Goal: Task Accomplishment & Management: Complete application form

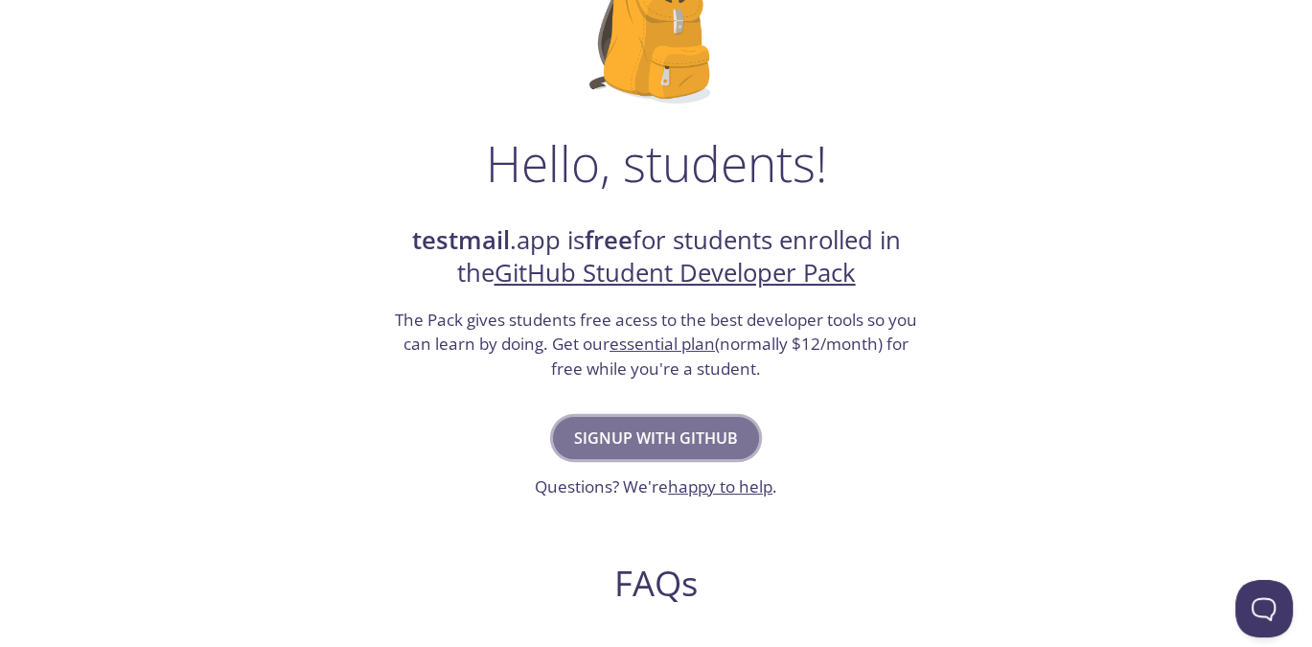
click at [614, 428] on span "Signup with GitHub" at bounding box center [656, 438] width 164 height 27
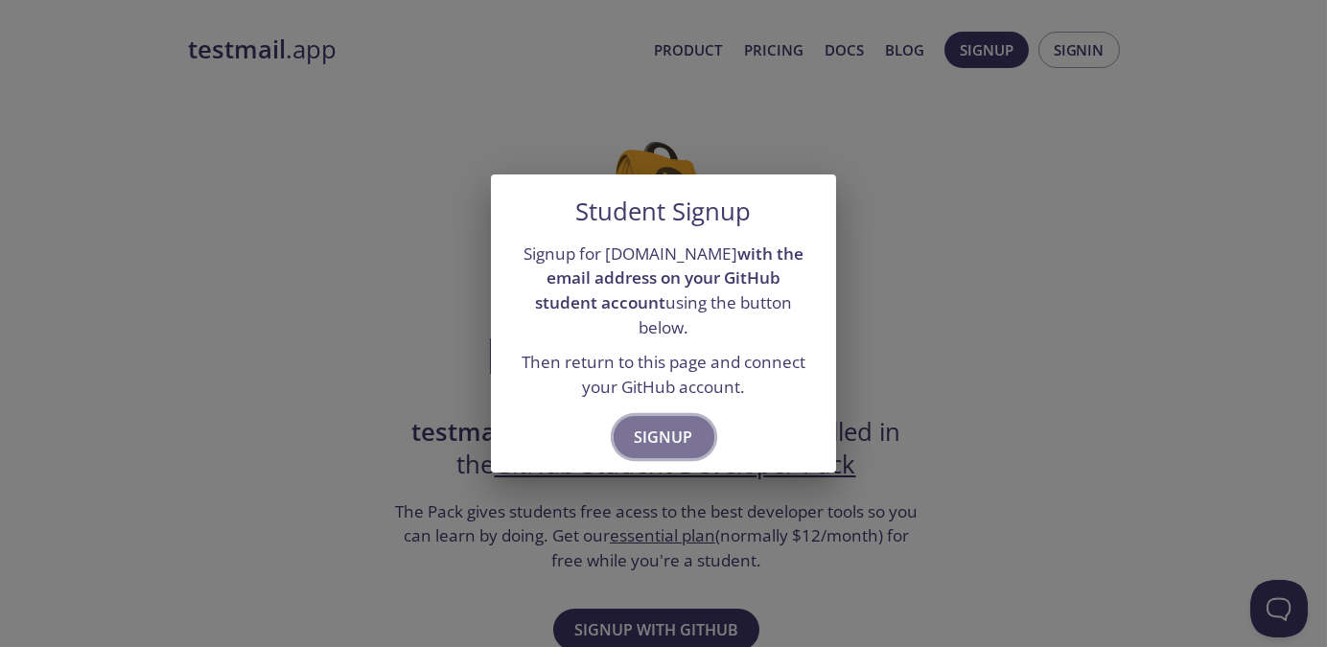
click at [649, 416] on button "Signup" at bounding box center [663, 437] width 101 height 42
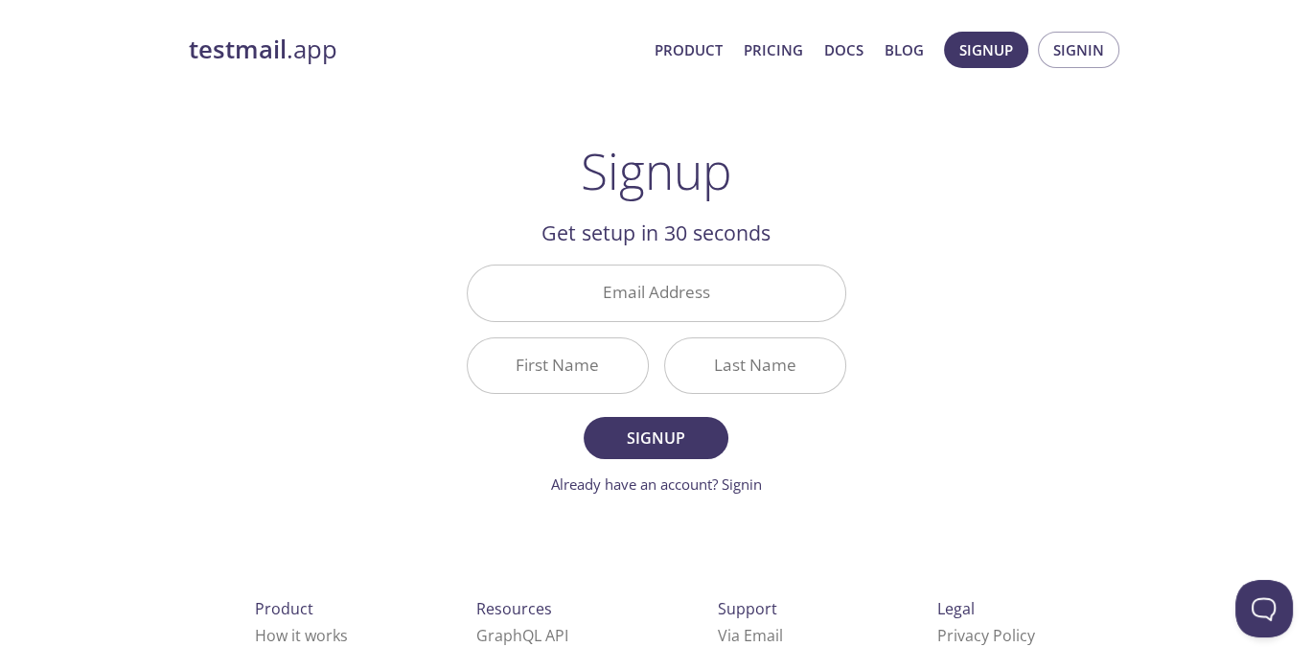
drag, startPoint x: 94, startPoint y: 6, endPoint x: 321, endPoint y: 322, distance: 389.5
click at [321, 322] on div "testmail .app Product Pricing Docs Blog Signup Signin Signup Get setup in 30 se…" at bounding box center [657, 459] width 982 height 880
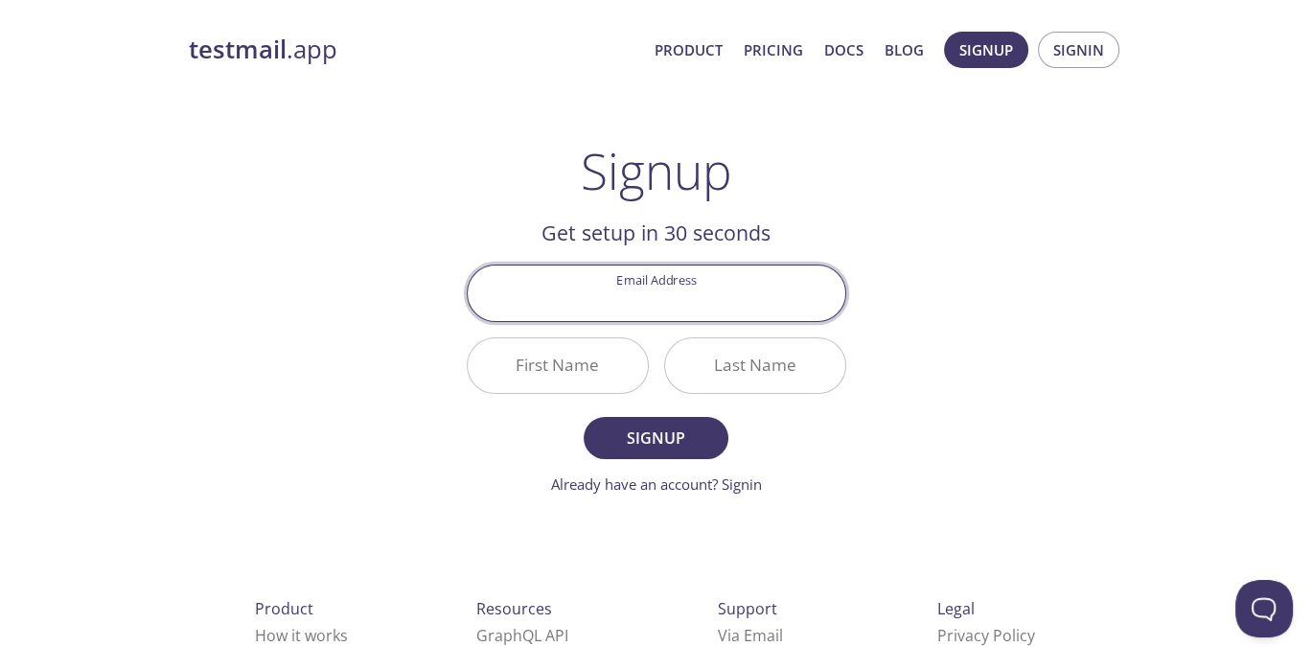
click at [682, 298] on input "Email Address" at bounding box center [657, 293] width 378 height 55
type input "dabin"
type input "[EMAIL_ADDRESS][DOMAIN_NAME]"
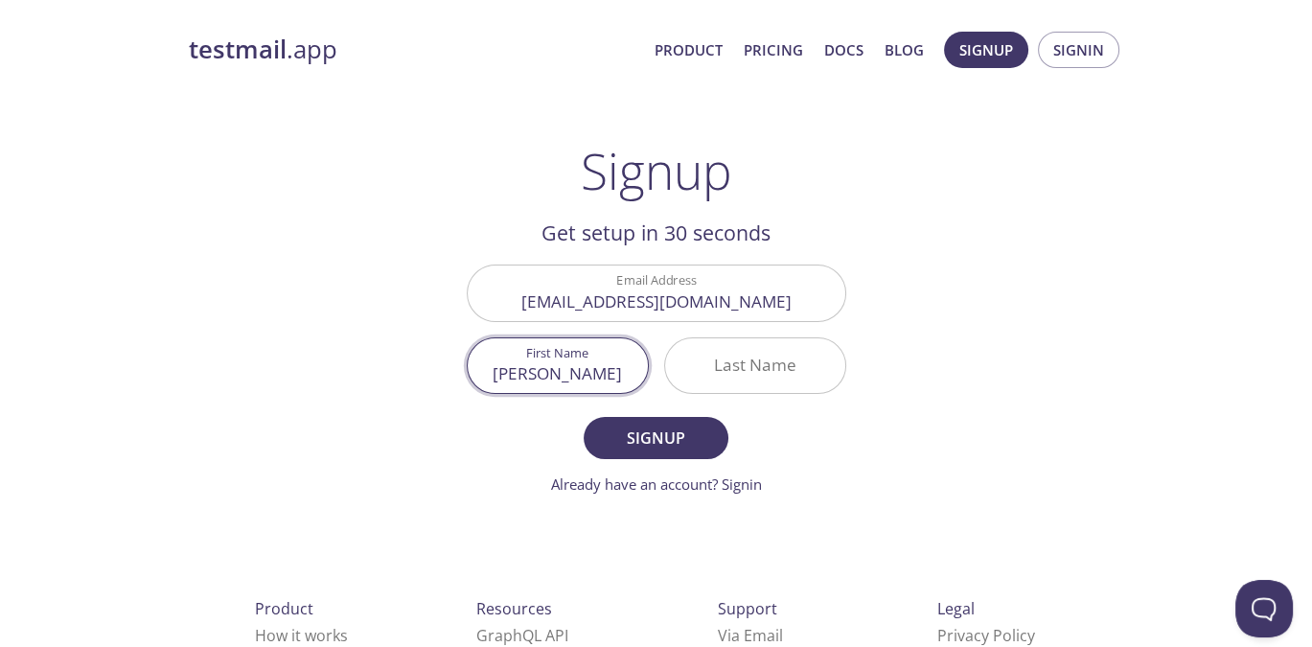
type input "[PERSON_NAME]"
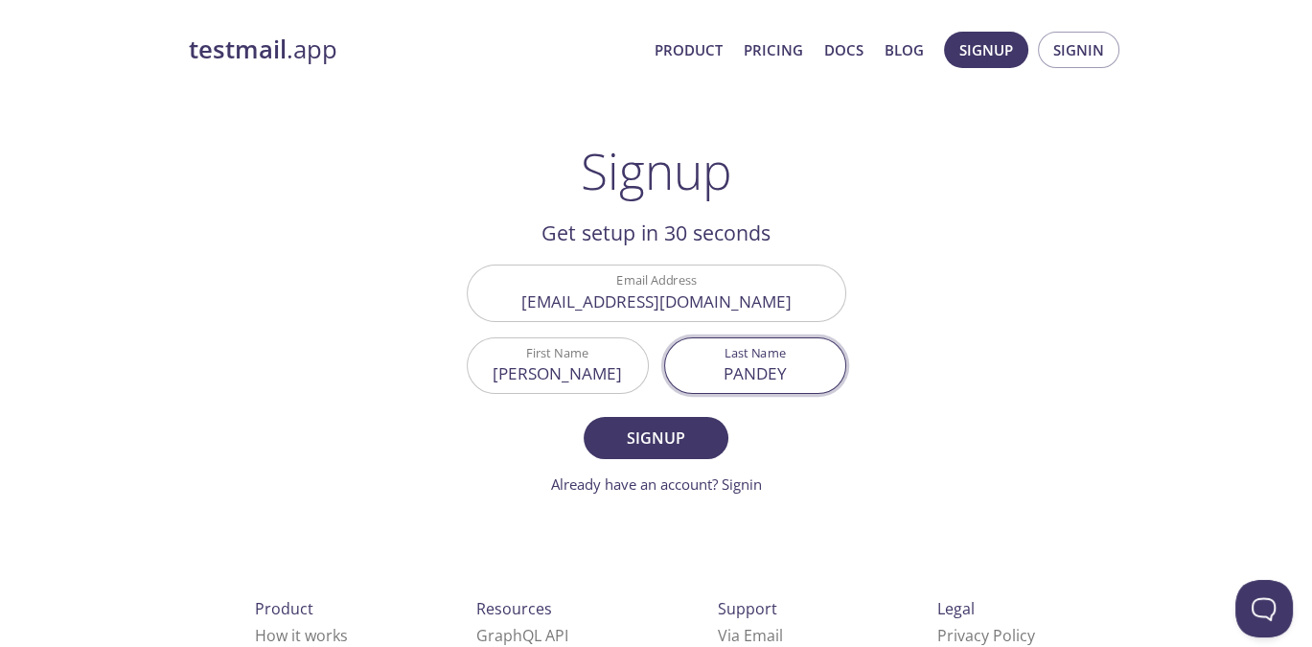
type input "PANDEY"
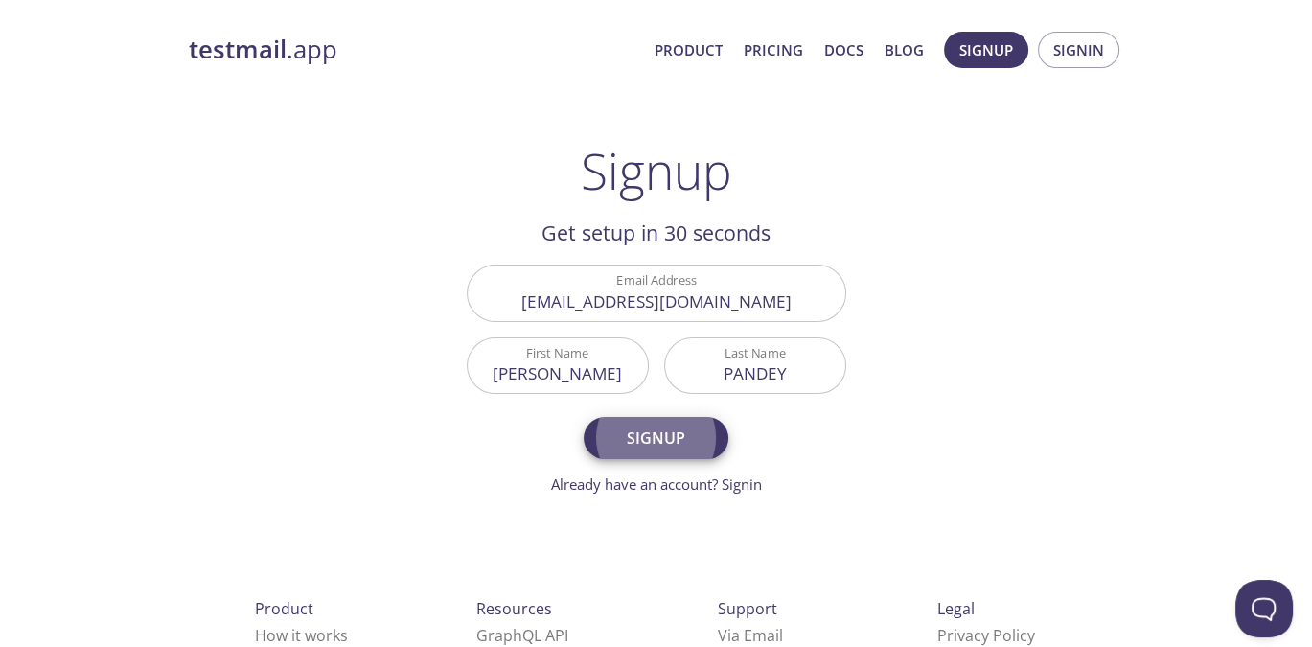
click at [584, 417] on button "Signup" at bounding box center [656, 438] width 144 height 42
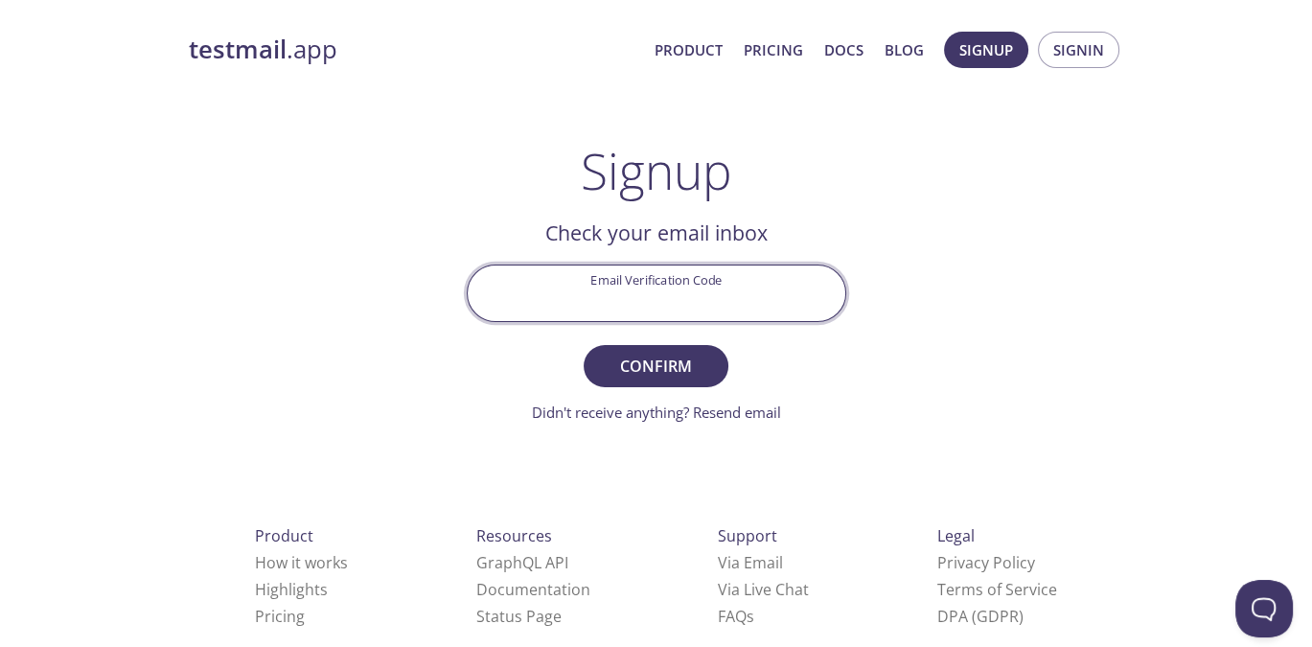
click at [666, 290] on input "Email Verification Code" at bounding box center [657, 293] width 378 height 55
paste input "MCK2H7B"
type input "MCK2H7B"
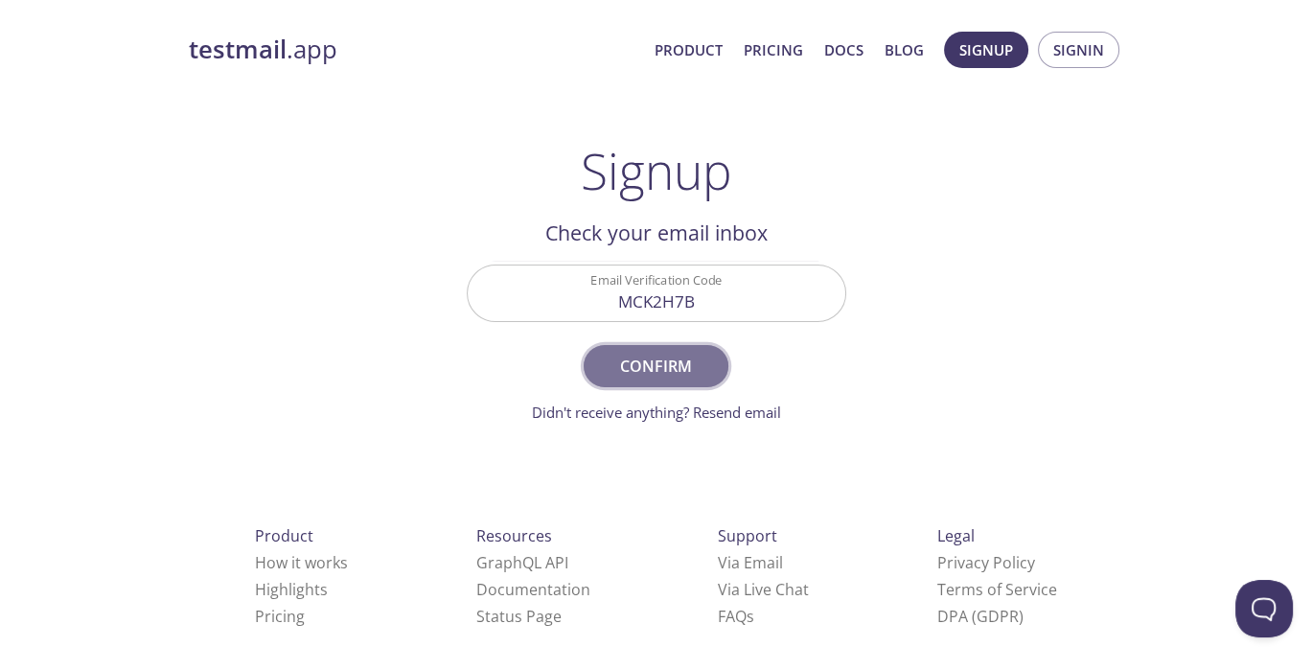
click at [687, 374] on span "Confirm" at bounding box center [656, 366] width 102 height 27
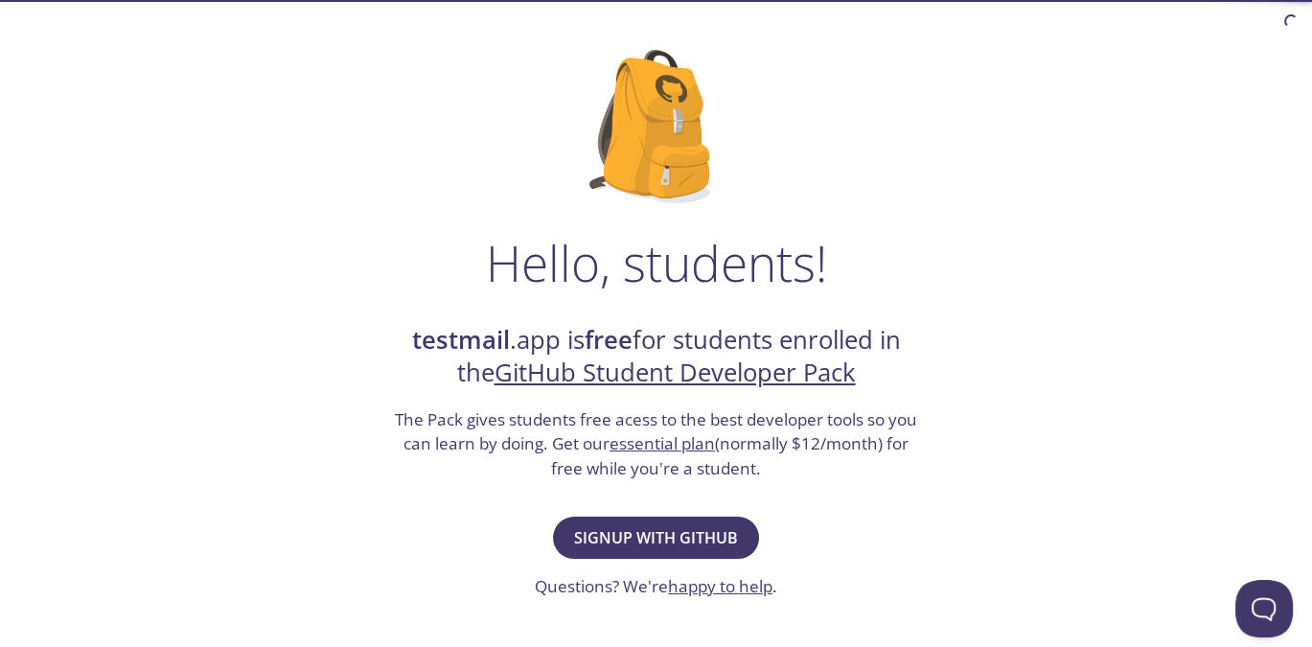
scroll to position [97, 0]
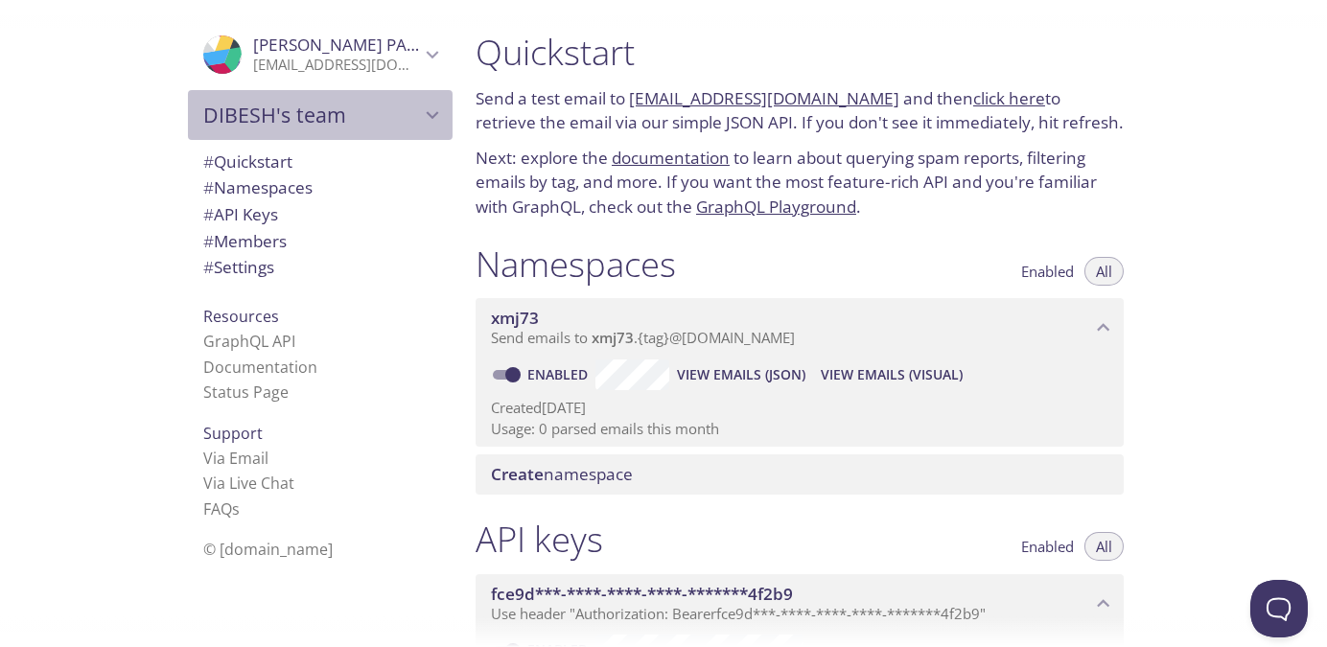
click at [321, 112] on span "DIBESH's team" at bounding box center [311, 115] width 217 height 27
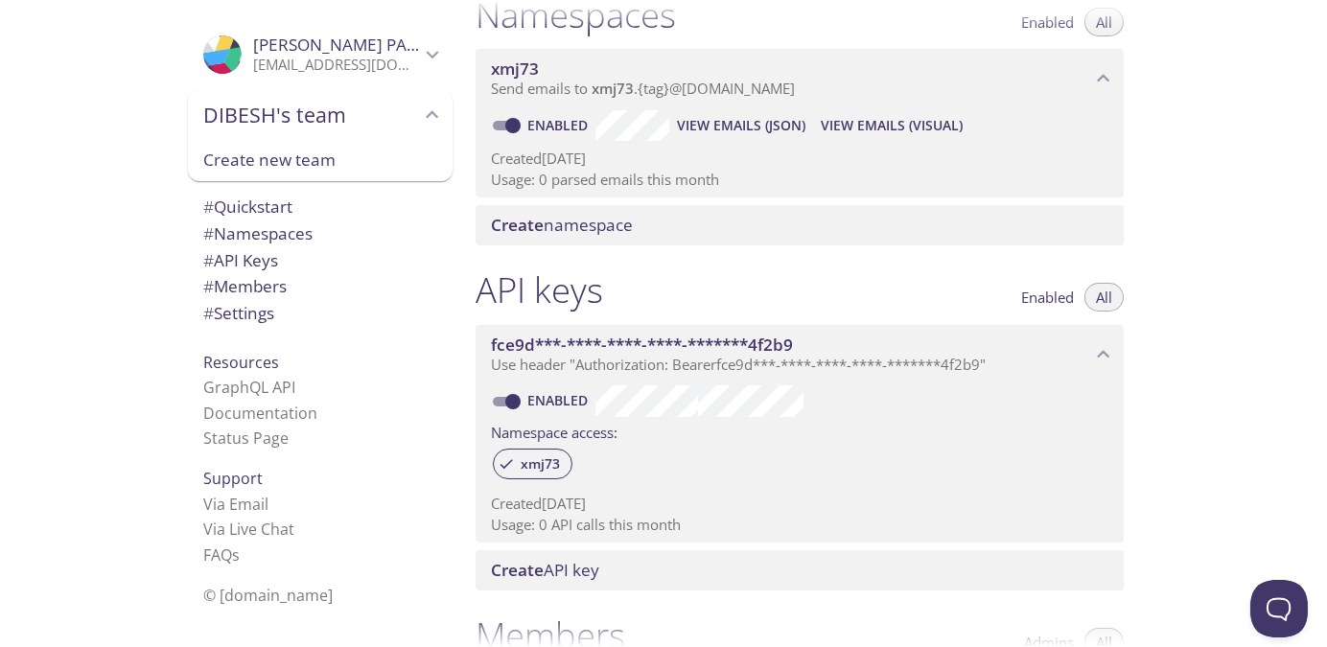
scroll to position [234, 0]
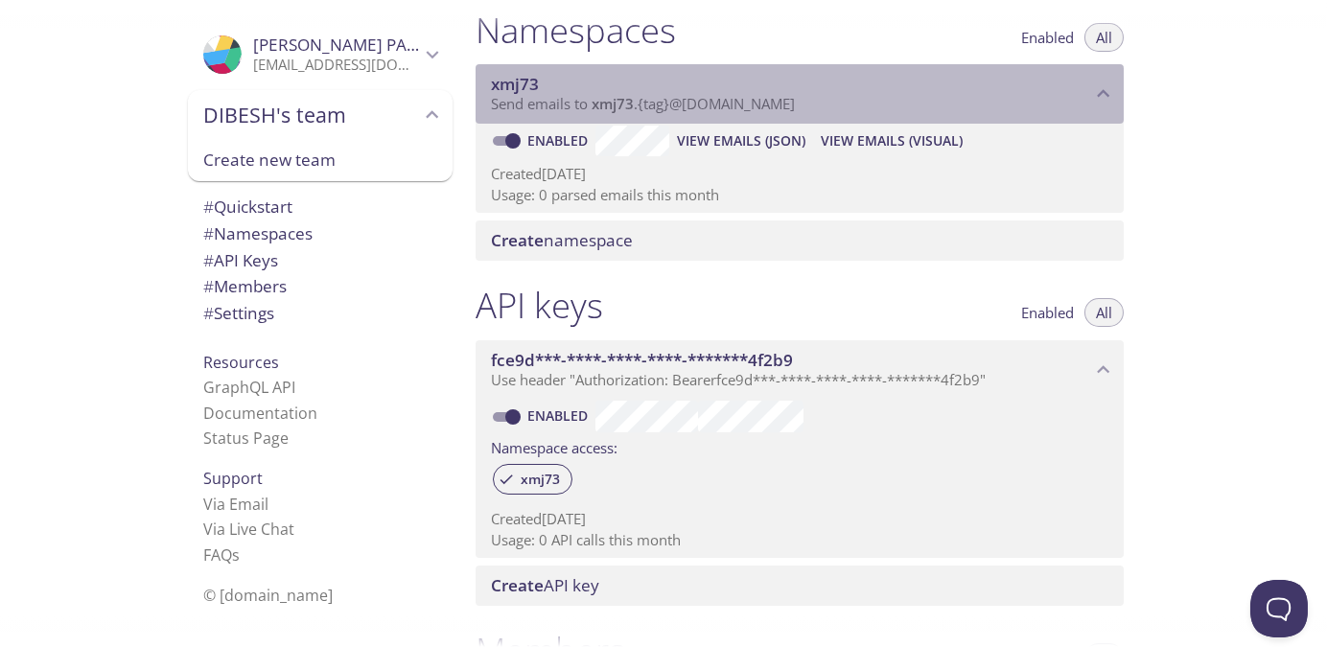
click at [555, 99] on span "Send emails to xmj73 . {tag} @[DOMAIN_NAME]" at bounding box center [643, 103] width 304 height 19
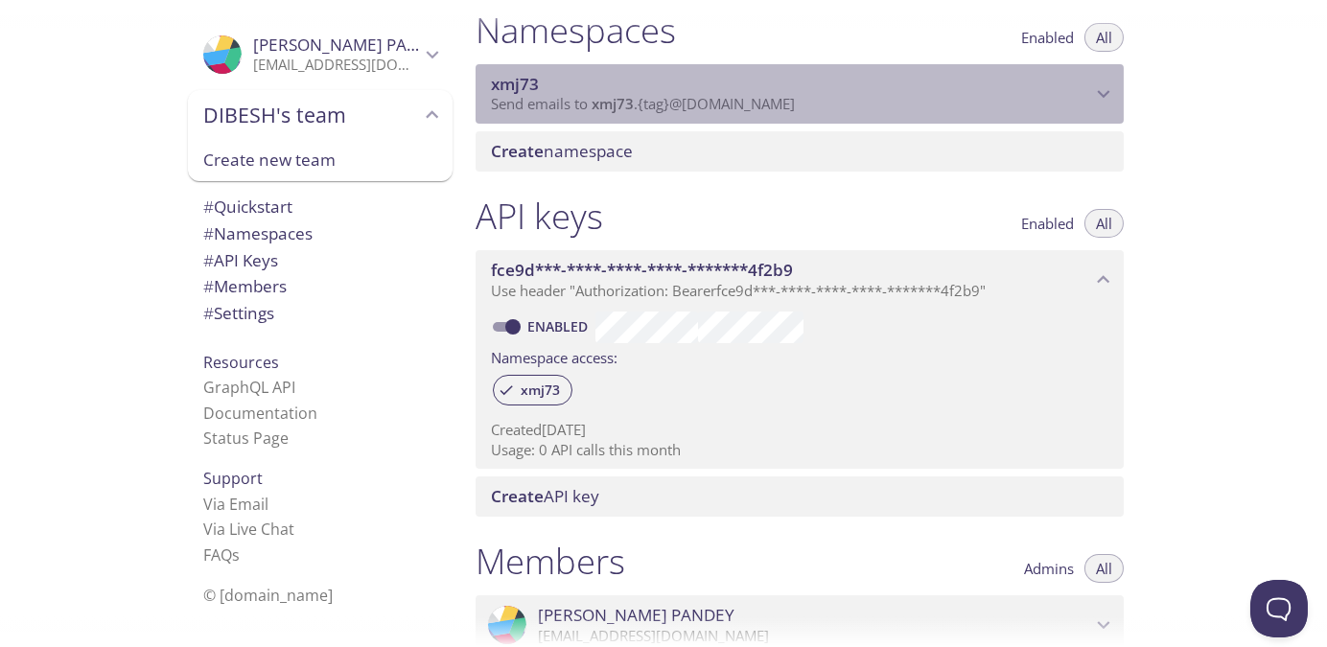
click at [555, 99] on span "Send emails to xmj73 . {tag} @[DOMAIN_NAME]" at bounding box center [643, 103] width 304 height 19
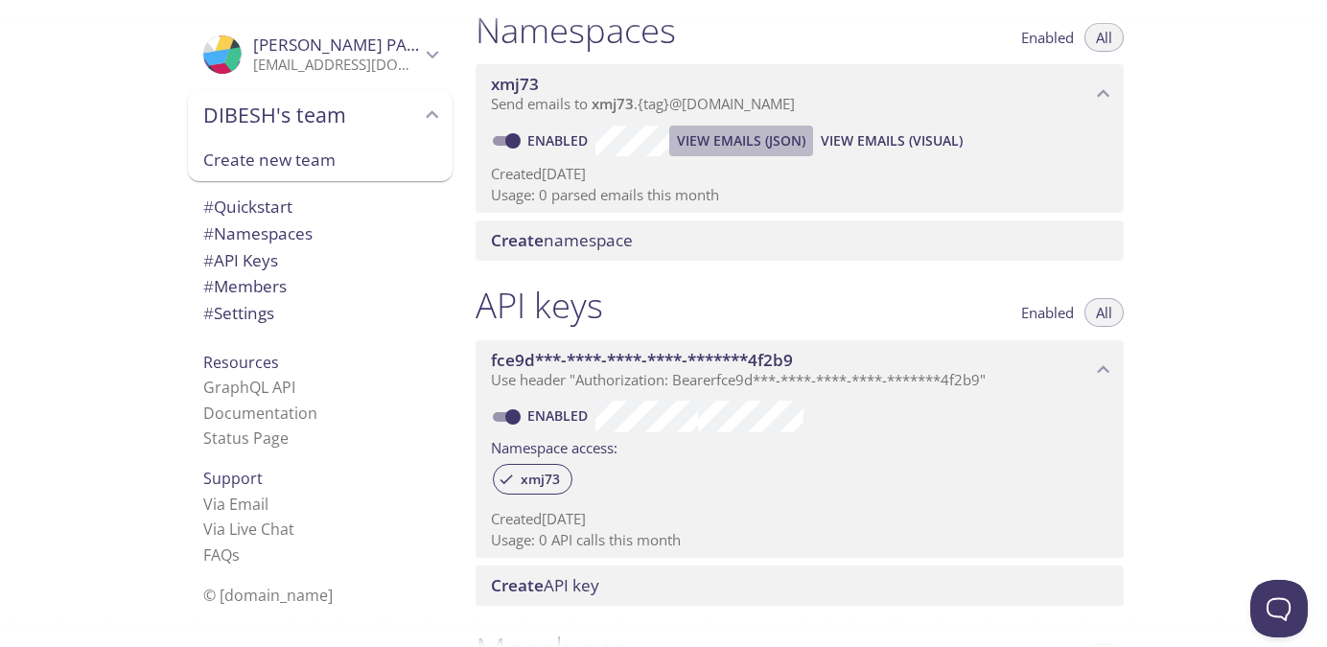
click at [685, 141] on span "View Emails (JSON)" at bounding box center [741, 140] width 128 height 23
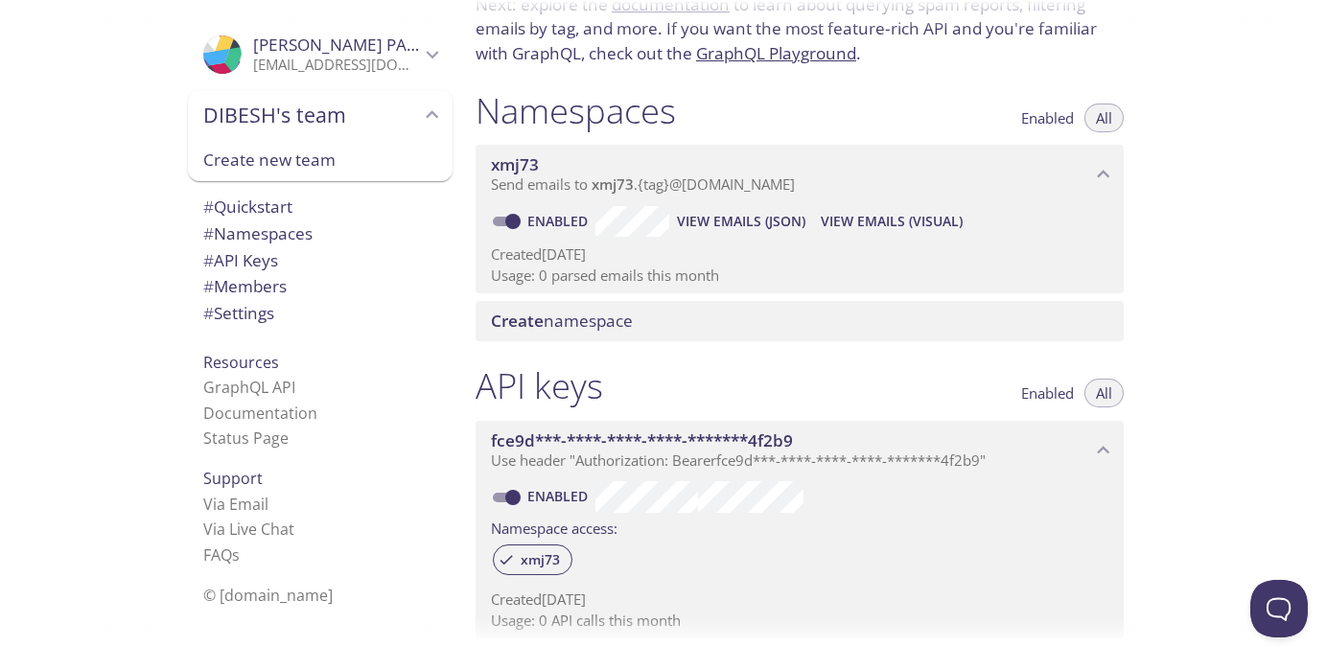
scroll to position [151, 0]
click at [910, 215] on span "View Emails (Visual)" at bounding box center [892, 223] width 142 height 23
